Goal: Task Accomplishment & Management: Manage account settings

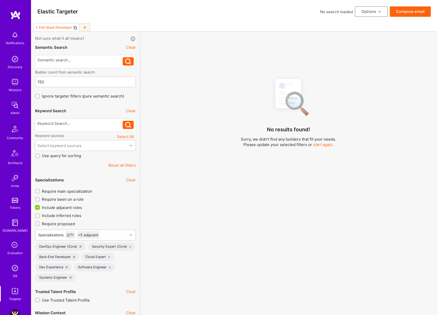
click at [165, 133] on div "No results found! Sorry, we didn't find any builders that fit your needs. Pleas…" at bounding box center [289, 200] width 290 height 252
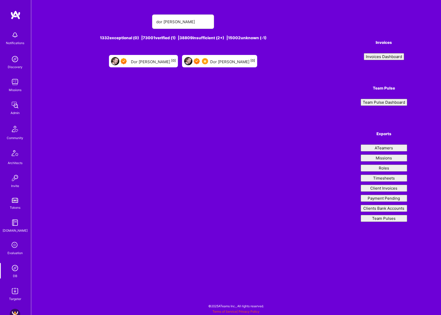
type input "dor groner"
click at [226, 63] on div "Dor Groner [0]" at bounding box center [232, 61] width 45 height 7
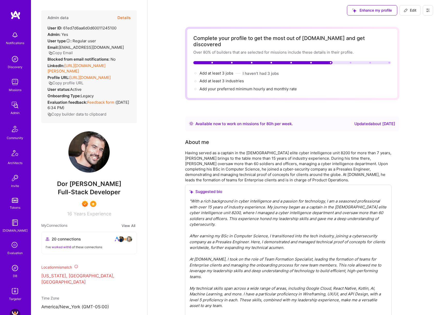
click at [125, 16] on button "Details" at bounding box center [124, 17] width 13 height 15
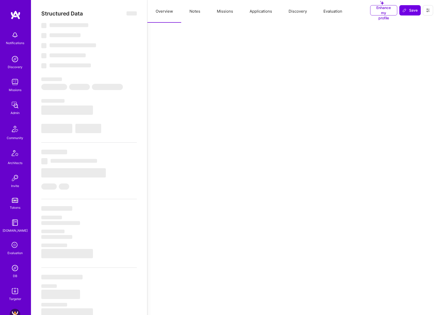
select select "Right Now"
select select "7"
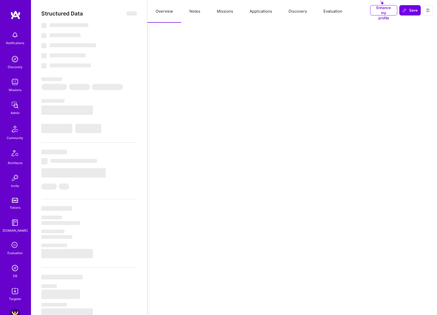
select select "US"
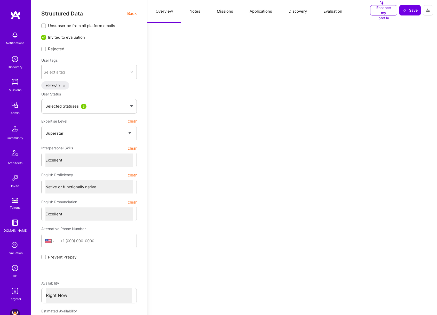
click at [258, 13] on button "Applications" at bounding box center [261, 11] width 39 height 23
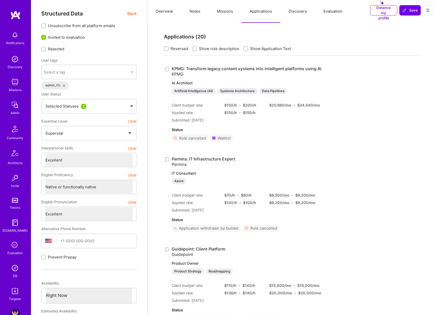
click at [221, 70] on link "KPMG: Transform legacy content systems into intelligent platforms using AI KPMG…" at bounding box center [247, 80] width 150 height 28
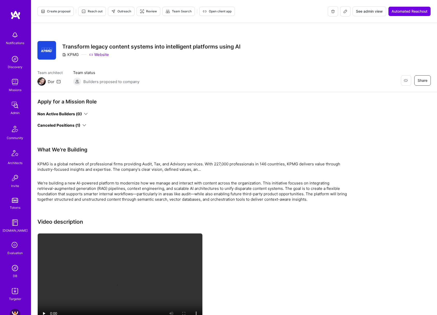
click at [86, 126] on icon at bounding box center [84, 126] width 4 height 4
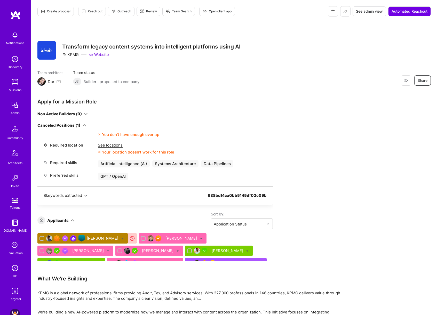
scroll to position [223, 0]
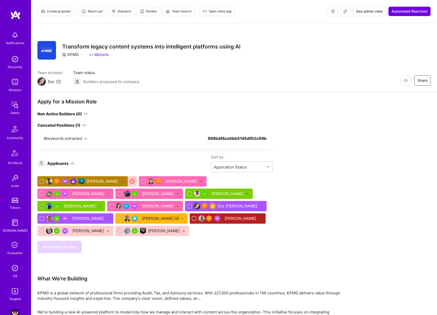
click at [260, 206] on icon at bounding box center [261, 206] width 2 height 2
checkbox input "true"
click at [272, 217] on input "Not selected" at bounding box center [274, 219] width 4 height 4
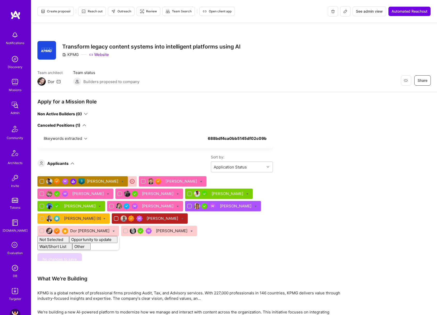
click at [259, 211] on div "Vineet Sinha Matthew Walsh Andrew Duggan Bhavik Gandhi Valliappan Narayanan Mit…" at bounding box center [155, 213] width 236 height 74
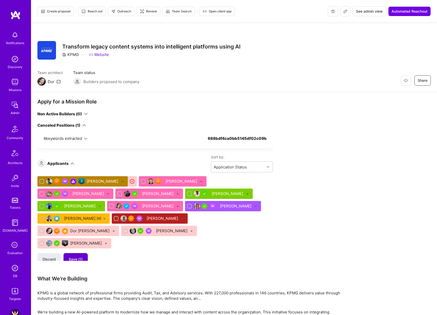
click at [79, 257] on span "Save (1)" at bounding box center [76, 259] width 14 height 5
click at [115, 230] on icon at bounding box center [114, 231] width 2 height 2
checkbox input "true"
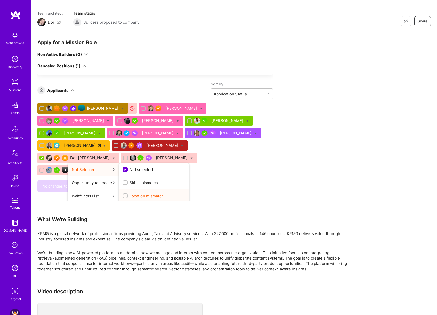
scroll to position [251, 42]
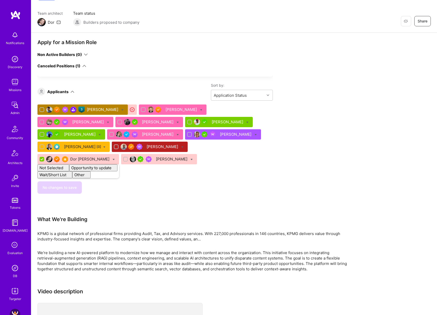
click at [310, 141] on div "Apply for a Mission Role Non Active Builders (0) Canceled Positions (1) We've p…" at bounding box center [192, 218] width 310 height 358
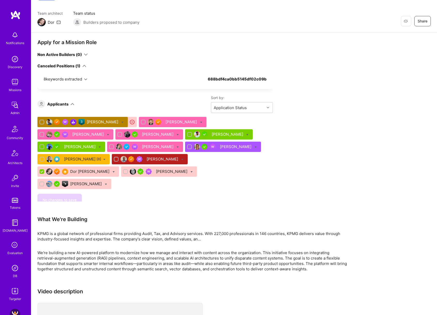
click at [320, 142] on div "Apply for a Mission Role Non Active Builders (0) Canceled Positions (1) We've p…" at bounding box center [192, 218] width 310 height 358
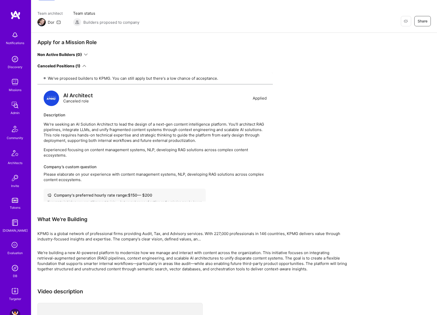
scroll to position [0, 0]
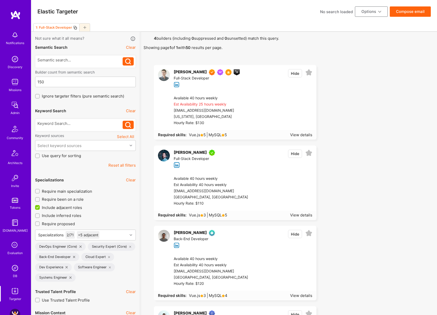
click at [15, 86] on img at bounding box center [15, 82] width 10 height 10
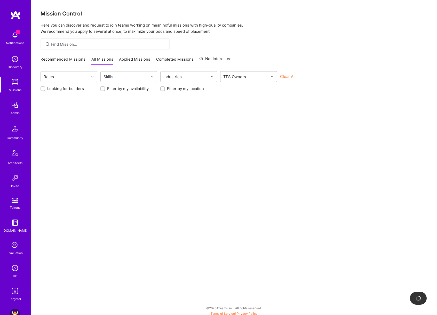
click at [253, 78] on div "TFS Owners" at bounding box center [245, 77] width 48 height 10
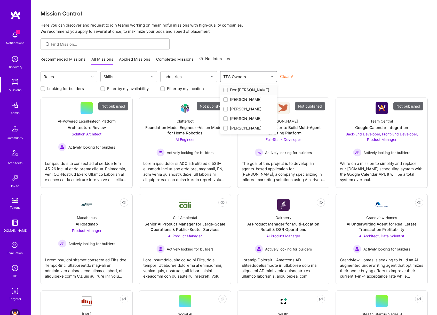
click at [245, 90] on div "Dor [PERSON_NAME]" at bounding box center [248, 89] width 51 height 5
checkbox input "true"
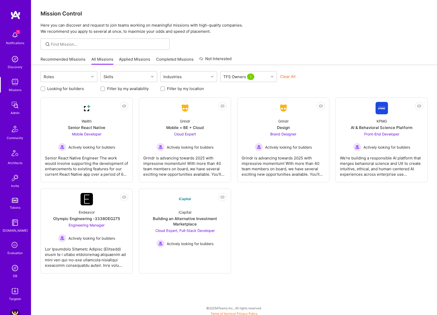
click at [306, 61] on div "Recommended Missions All Missions Applied Missions Completed Missions Not Inter…" at bounding box center [235, 59] width 388 height 11
click at [375, 126] on div "AI & Behavioral Science Platform" at bounding box center [382, 127] width 62 height 5
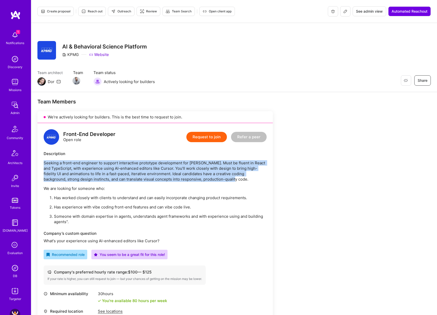
drag, startPoint x: 216, startPoint y: 180, endPoint x: 43, endPoint y: 164, distance: 174.1
click at [43, 164] on div "Front-End Developer Open role Request to join Refer a peer Description Seeking …" at bounding box center [155, 240] width 236 height 235
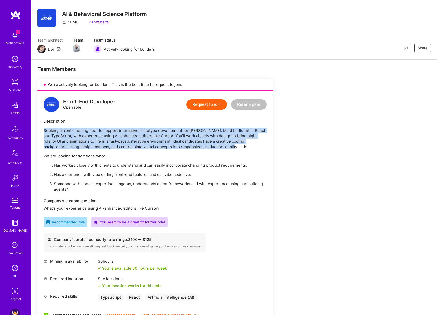
scroll to position [56, 0]
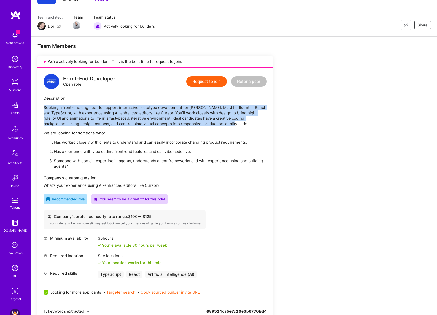
click at [77, 125] on p "Seeking a front-end engineer to support interactive prototype development for […" at bounding box center [155, 116] width 223 height 22
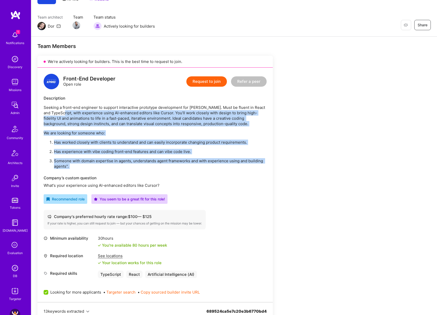
drag, startPoint x: 70, startPoint y: 115, endPoint x: 122, endPoint y: 169, distance: 74.9
click at [122, 169] on div "Front-End Developer Open role Request to join Refer a peer Description Seeking …" at bounding box center [155, 185] width 236 height 235
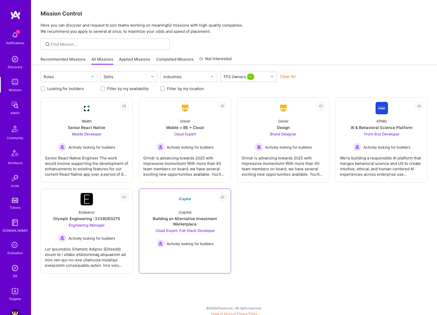
click at [204, 209] on div "iCapital Building an Alternative Investment Marketplace Cloud Expert, Full-Stac…" at bounding box center [184, 227] width 83 height 42
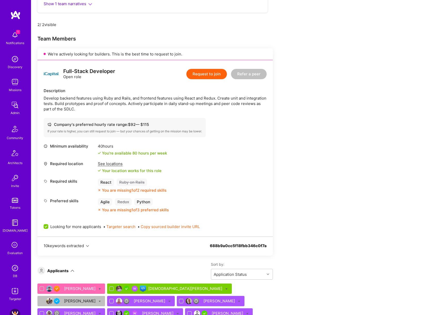
scroll to position [183, 0]
